Goal: Use online tool/utility: Utilize a website feature to perform a specific function

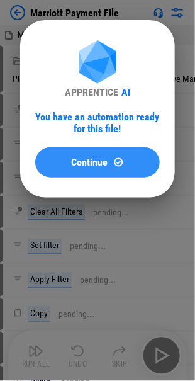
click at [91, 163] on span "Continue" at bounding box center [90, 162] width 37 height 10
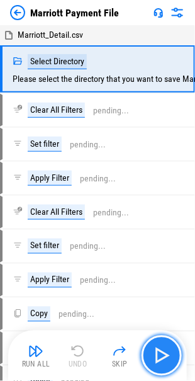
click at [161, 353] on img "button" at bounding box center [162, 356] width 20 height 20
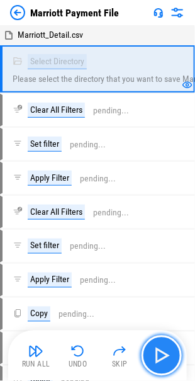
click at [157, 352] on img "button" at bounding box center [162, 356] width 20 height 20
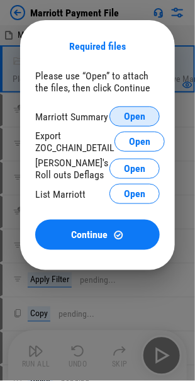
click at [128, 116] on span "Open" at bounding box center [134, 117] width 21 height 10
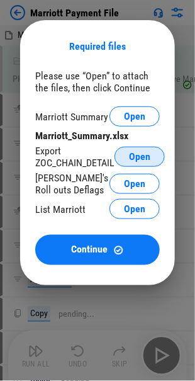
click at [145, 159] on span "Open" at bounding box center [139, 157] width 21 height 10
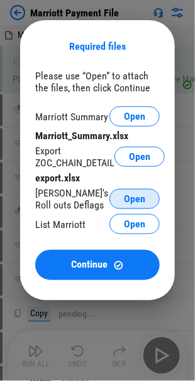
click at [126, 196] on span "Open" at bounding box center [134, 199] width 21 height 10
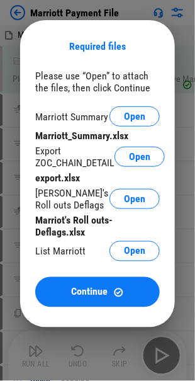
click at [123, 252] on button "Open" at bounding box center [135, 251] width 50 height 20
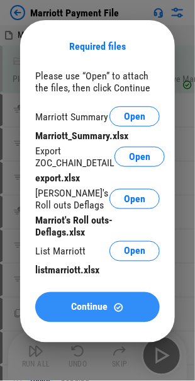
click at [86, 312] on span "Continue" at bounding box center [90, 307] width 37 height 10
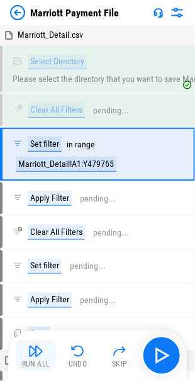
click at [33, 358] on img "button" at bounding box center [35, 351] width 15 height 15
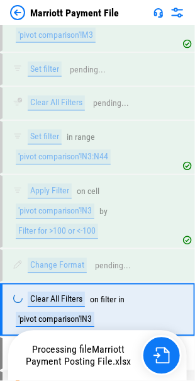
scroll to position [9432, 0]
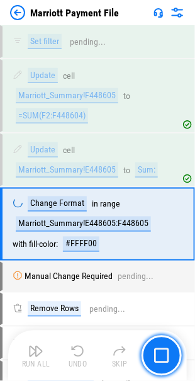
scroll to position [2011, 0]
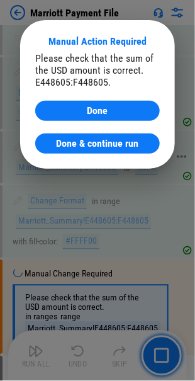
click at [100, 144] on span "Done & continue run" at bounding box center [98, 144] width 83 height 10
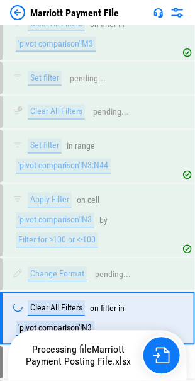
scroll to position [9432, 0]
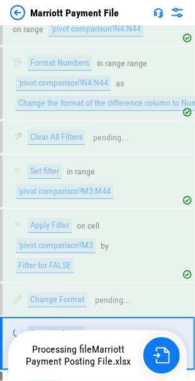
scroll to position [9161, 0]
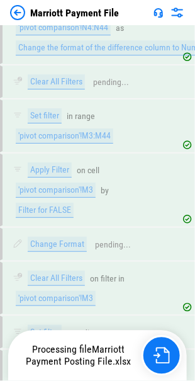
scroll to position [9345, 0]
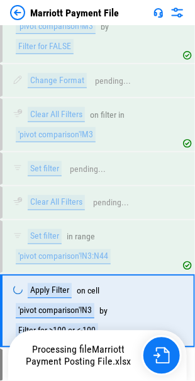
scroll to position [9345, 0]
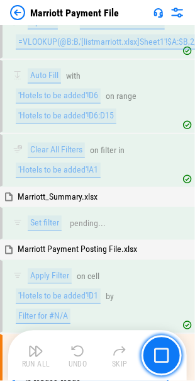
scroll to position [5123, 0]
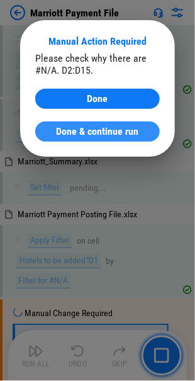
click at [93, 127] on span "Done & continue run" at bounding box center [98, 132] width 83 height 10
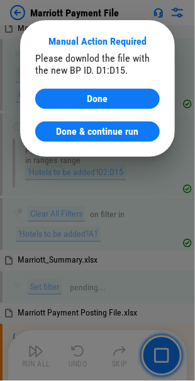
scroll to position [5416, 0]
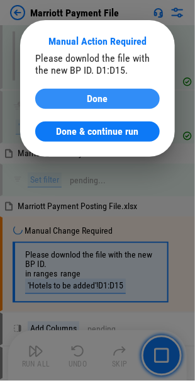
click at [92, 96] on span "Done" at bounding box center [98, 99] width 21 height 10
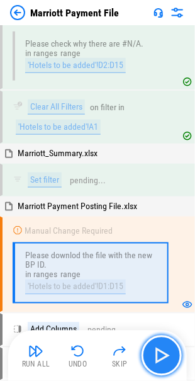
click at [158, 353] on img "button" at bounding box center [162, 356] width 20 height 20
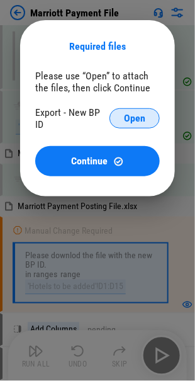
click at [135, 114] on span "Open" at bounding box center [134, 118] width 21 height 10
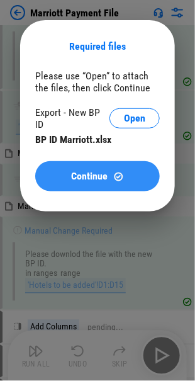
click at [88, 171] on span "Continue" at bounding box center [90, 176] width 37 height 10
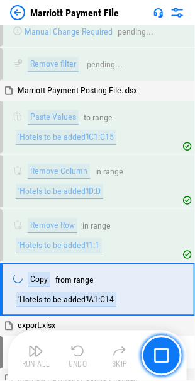
scroll to position [6151, 0]
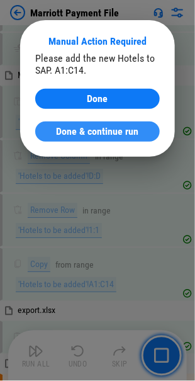
click at [86, 134] on span "Done & continue run" at bounding box center [98, 132] width 83 height 10
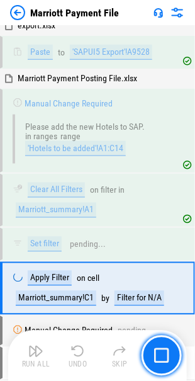
scroll to position [6447, 0]
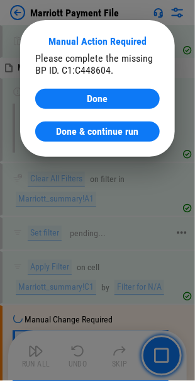
click at [101, 133] on span "Done & continue run" at bounding box center [98, 132] width 83 height 10
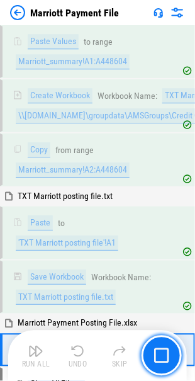
scroll to position [7217, 0]
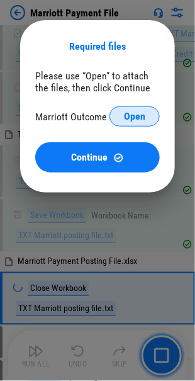
click at [135, 118] on span "Open" at bounding box center [134, 117] width 21 height 10
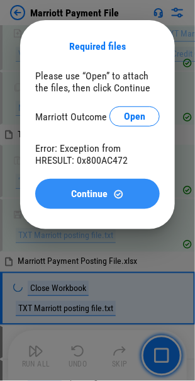
click at [75, 193] on span "Continue" at bounding box center [90, 194] width 37 height 10
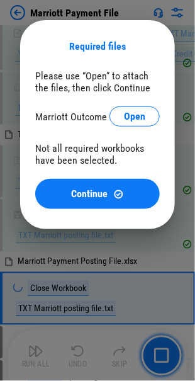
drag, startPoint x: 140, startPoint y: 115, endPoint x: 128, endPoint y: 121, distance: 13.2
click at [140, 115] on span "Open" at bounding box center [134, 117] width 21 height 10
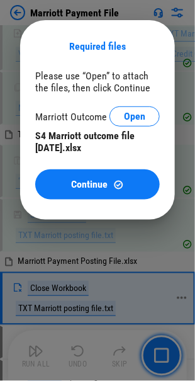
click at [83, 184] on span "Continue" at bounding box center [90, 185] width 37 height 10
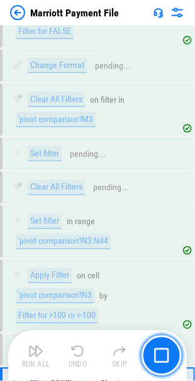
scroll to position [9432, 0]
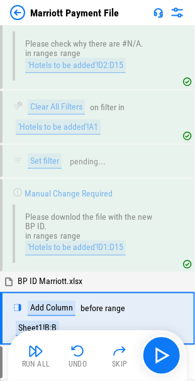
scroll to position [5433, 0]
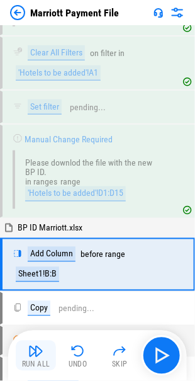
click at [30, 357] on img "button" at bounding box center [35, 351] width 15 height 15
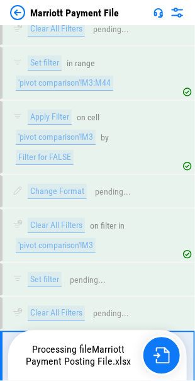
scroll to position [9281, 0]
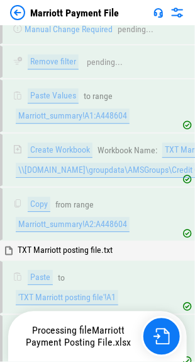
scroll to position [7226, 0]
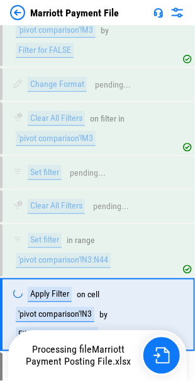
scroll to position [9345, 0]
